Goal: Information Seeking & Learning: Check status

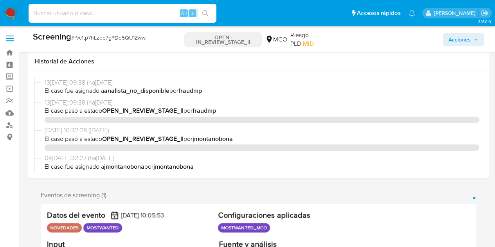
select select "10"
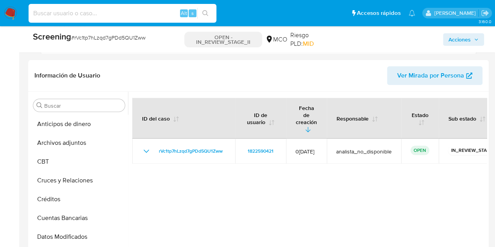
scroll to position [213, 0]
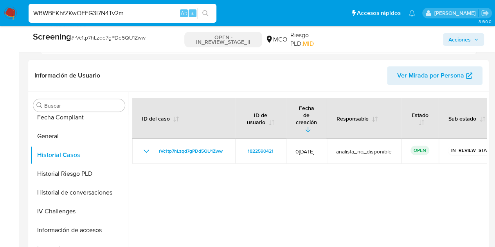
type input "WBWBEKhfZKwOEEG3i7N4Tv2m"
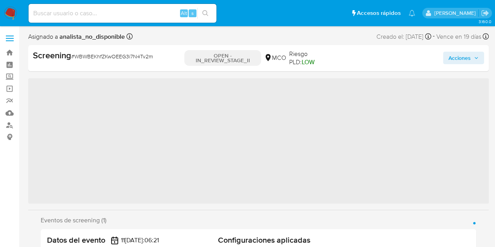
scroll to position [330, 0]
select select "10"
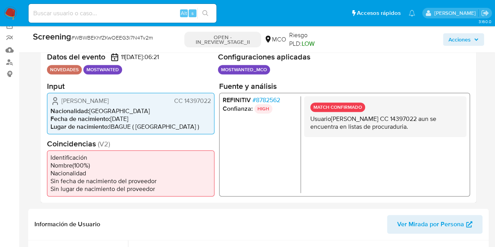
scroll to position [78, 0]
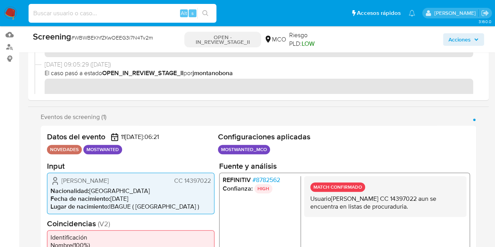
click at [115, 16] on input at bounding box center [123, 13] width 188 height 10
click at [157, 19] on div "Alt s" at bounding box center [123, 13] width 188 height 19
click at [153, 12] on input at bounding box center [123, 13] width 188 height 10
paste input "p0y36PpznsvWNlxFmWuzwlwB"
type input "p0y36PpznsvWNlxFmWuzwlwB"
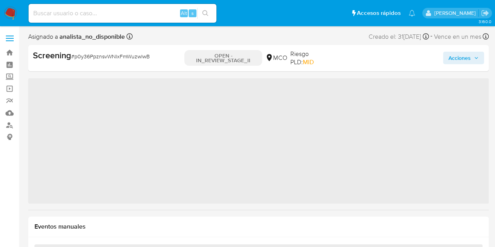
scroll to position [330, 0]
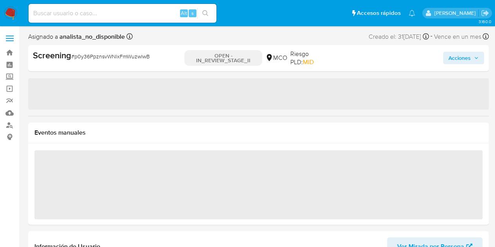
select select "10"
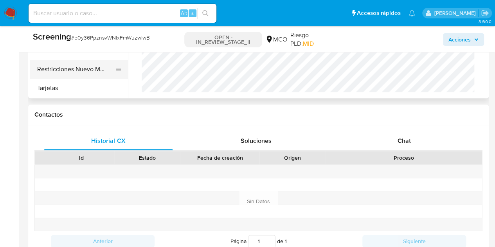
scroll to position [313, 0]
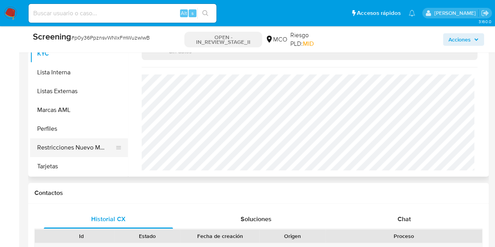
click at [70, 146] on button "Restricciones Nuevo Mundo" at bounding box center [75, 147] width 91 height 19
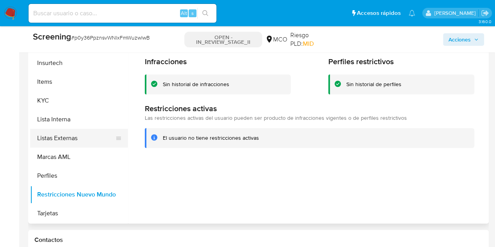
scroll to position [274, 0]
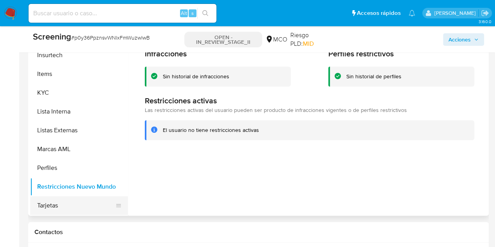
click at [74, 205] on button "Tarjetas" at bounding box center [75, 205] width 91 height 19
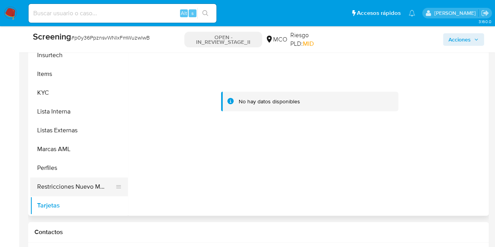
click at [59, 182] on button "Restricciones Nuevo Mundo" at bounding box center [75, 186] width 91 height 19
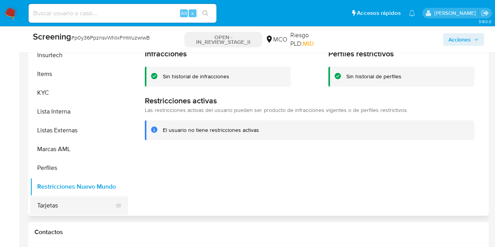
click at [59, 201] on button "Tarjetas" at bounding box center [75, 205] width 91 height 19
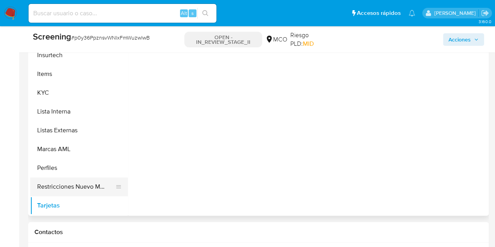
click at [69, 190] on button "Restricciones Nuevo Mundo" at bounding box center [75, 186] width 91 height 19
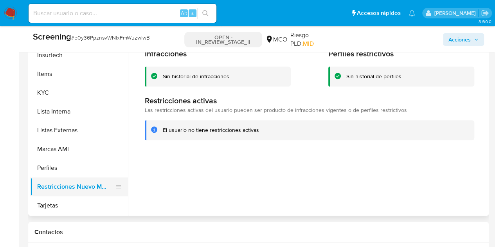
click at [83, 185] on button "Restricciones Nuevo Mundo" at bounding box center [75, 186] width 91 height 19
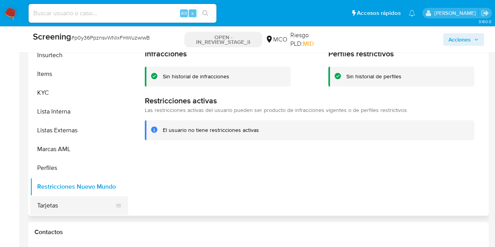
click at [63, 199] on button "Tarjetas" at bounding box center [75, 205] width 91 height 19
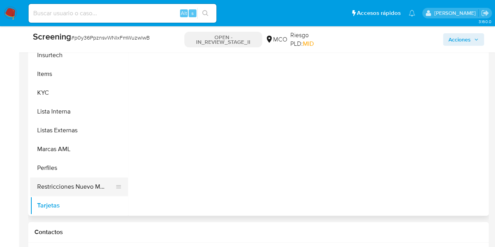
click at [72, 186] on button "Restricciones Nuevo Mundo" at bounding box center [75, 186] width 91 height 19
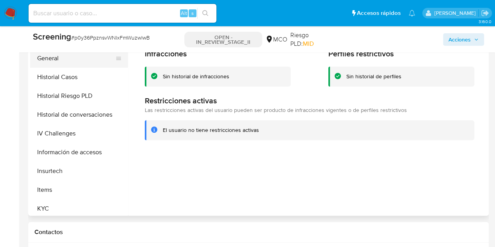
scroll to position [252, 0]
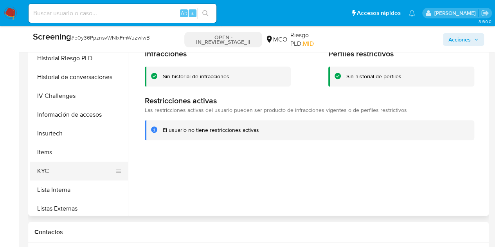
click at [52, 171] on button "KYC" at bounding box center [75, 170] width 91 height 19
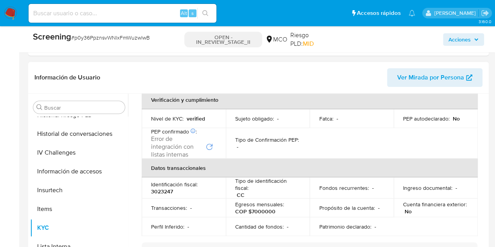
scroll to position [235, 0]
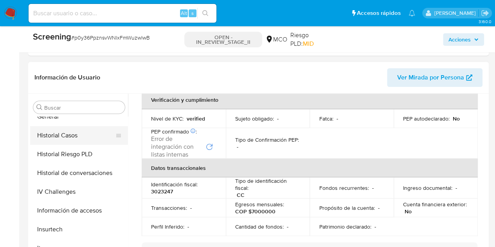
click at [71, 136] on button "Historial Casos" at bounding box center [75, 135] width 91 height 19
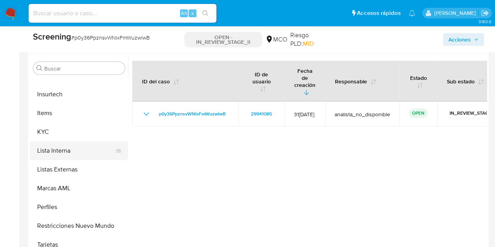
scroll to position [274, 0]
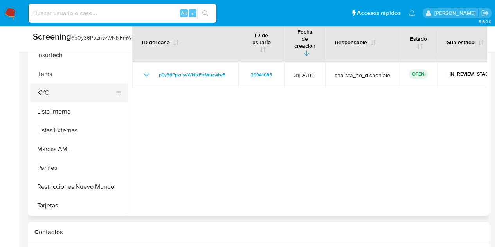
click at [52, 95] on button "KYC" at bounding box center [75, 92] width 91 height 19
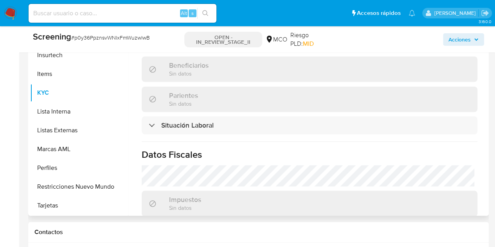
scroll to position [286, 0]
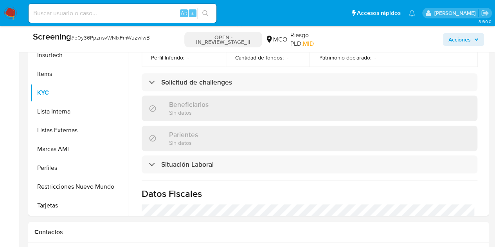
click at [167, 10] on input at bounding box center [123, 13] width 188 height 10
paste input "WBWBEKhfZKwOEEG3i7N4Tv2m"
type input "WBWBEKhfZKwOEEG3i7N4Tv2m"
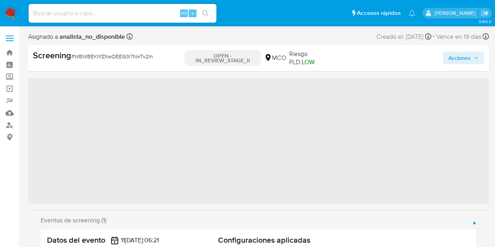
scroll to position [330, 0]
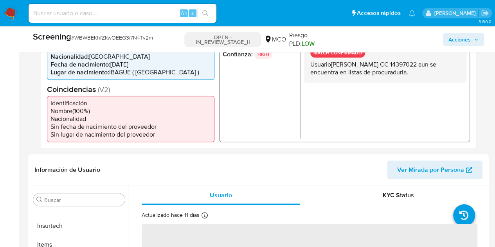
select select "10"
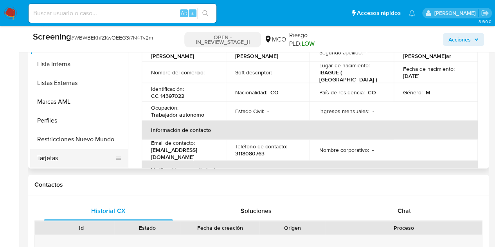
click at [66, 153] on button "Tarjetas" at bounding box center [75, 158] width 91 height 19
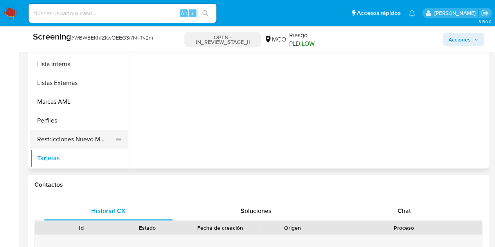
click at [70, 138] on button "Restricciones Nuevo Mundo" at bounding box center [75, 139] width 91 height 19
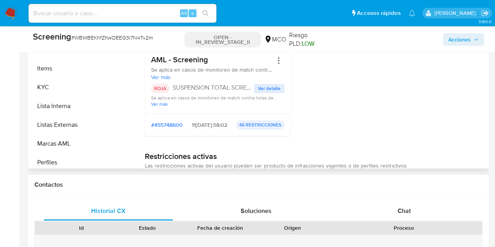
scroll to position [252, 0]
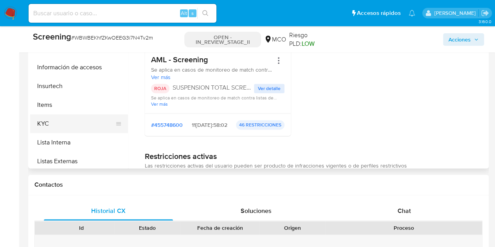
click at [65, 126] on button "KYC" at bounding box center [75, 123] width 91 height 19
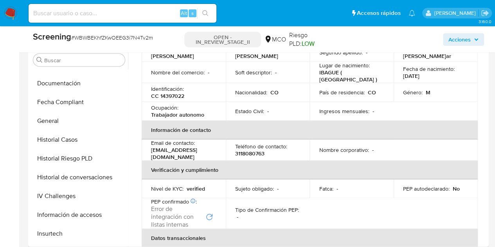
scroll to position [195, 0]
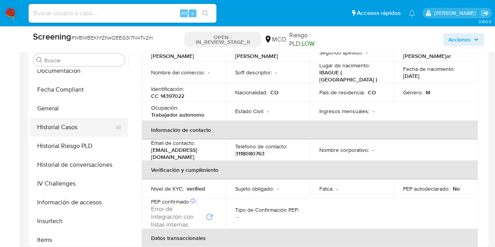
click at [68, 127] on button "Historial Casos" at bounding box center [75, 127] width 91 height 19
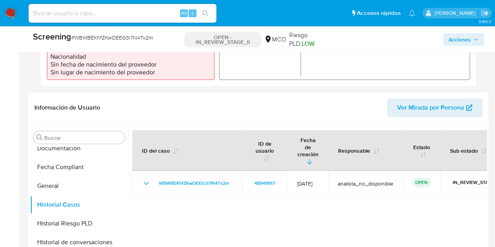
scroll to position [274, 0]
